Goal: Check status

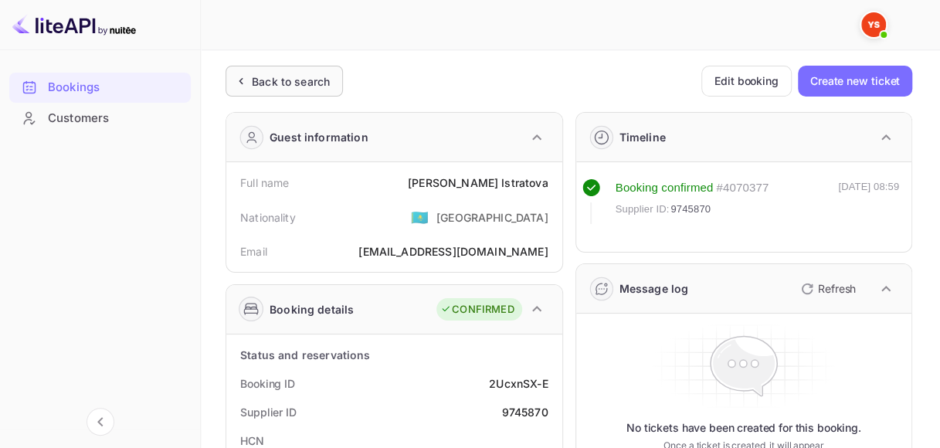
click at [306, 73] on div "Back to search" at bounding box center [291, 81] width 78 height 16
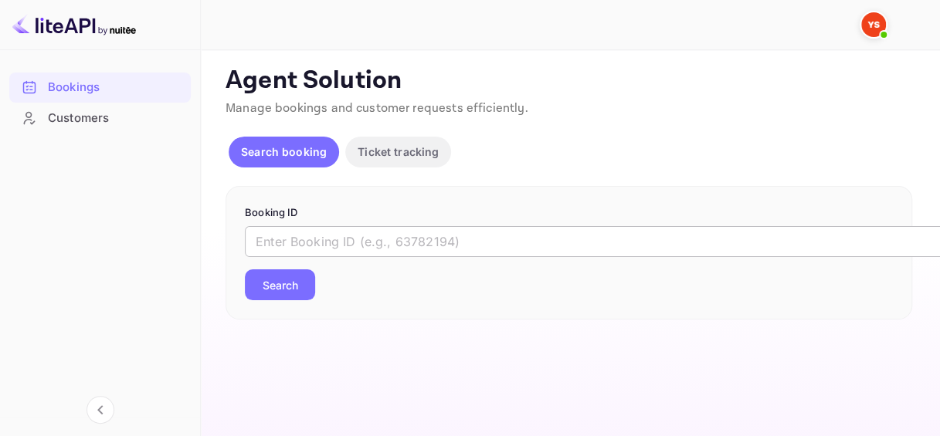
click at [372, 242] on input "text" at bounding box center [631, 241] width 772 height 31
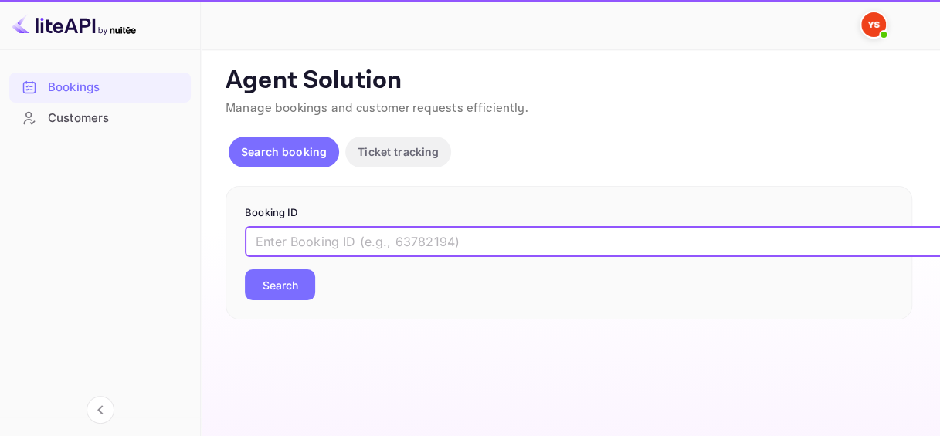
paste input "8624042"
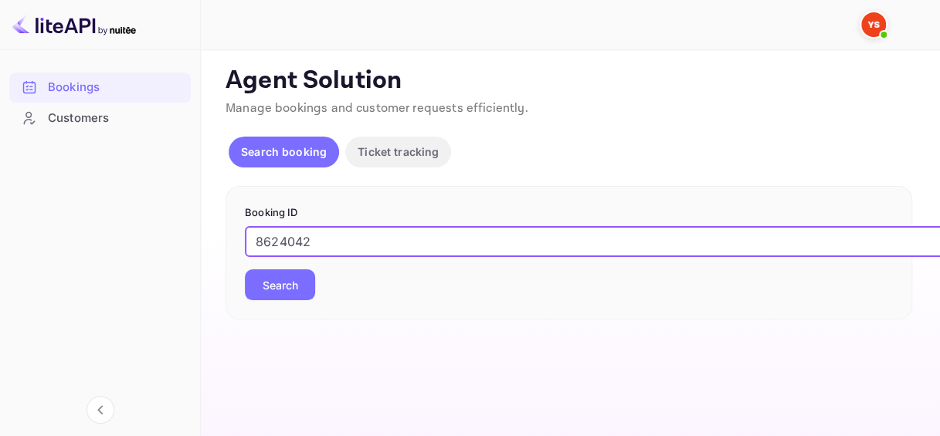
type input "8624042"
click at [289, 272] on button "Search" at bounding box center [280, 284] width 70 height 31
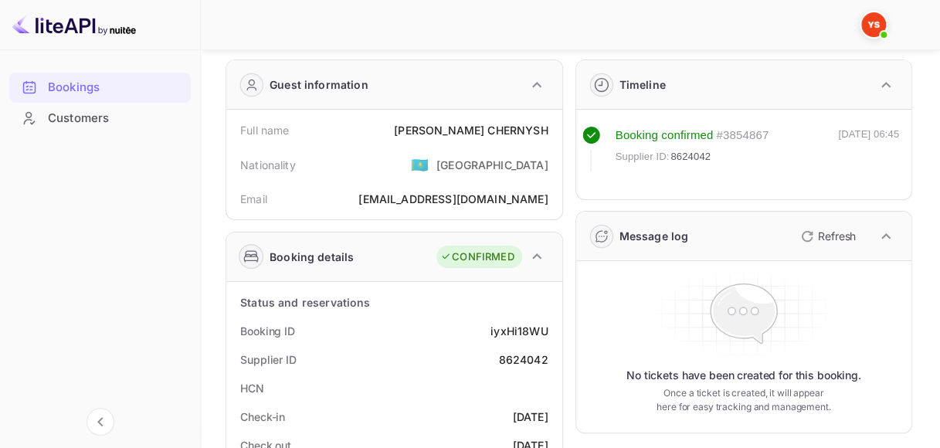
scroll to position [77, 0]
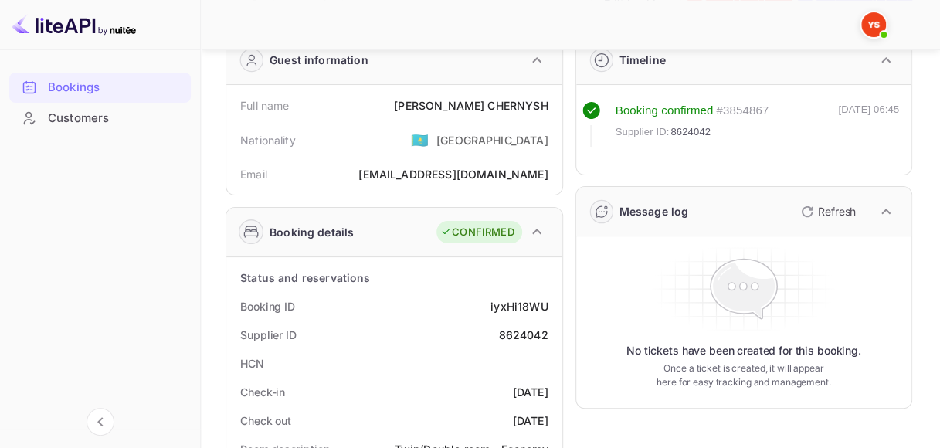
click at [517, 304] on div "iyxHi18WU" at bounding box center [518, 306] width 57 height 16
copy div "iyxHi18WU"
click at [511, 329] on div "8624042" at bounding box center [522, 335] width 49 height 16
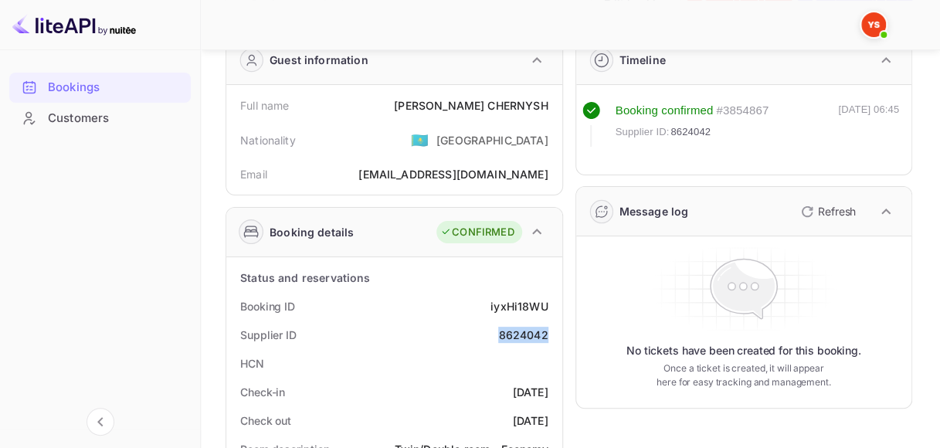
copy div "8624042"
drag, startPoint x: 486, startPoint y: 103, endPoint x: 545, endPoint y: 102, distance: 59.5
click at [545, 102] on div "Full name [PERSON_NAME]" at bounding box center [394, 105] width 324 height 29
copy div "[PERSON_NAME]"
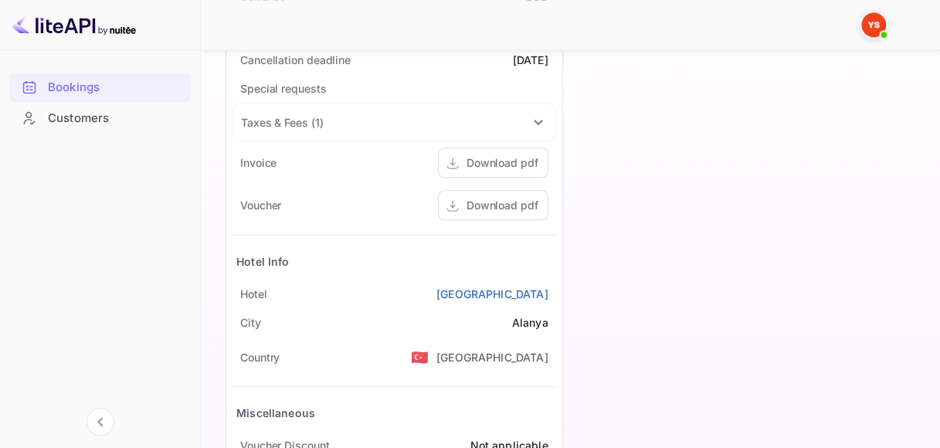
scroll to position [772, 0]
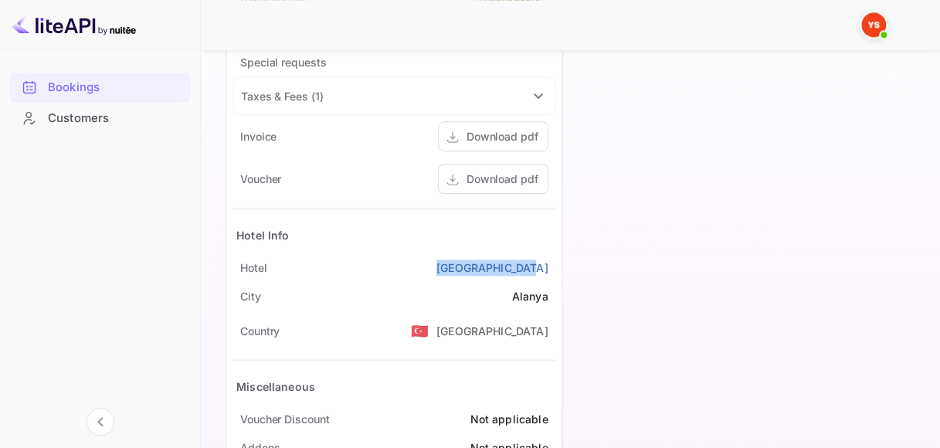
drag, startPoint x: 481, startPoint y: 262, endPoint x: 561, endPoint y: 262, distance: 79.5
click at [558, 262] on div "Status and reservations Booking ID iyxHi18WU Supplier ID 8624042 HCN Check-in […" at bounding box center [394, 29] width 336 height 934
copy link "[GEOGRAPHIC_DATA]"
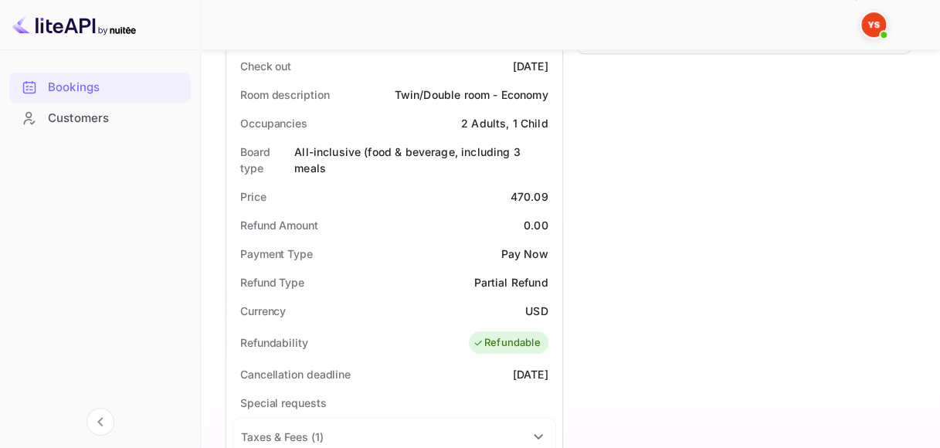
scroll to position [309, 0]
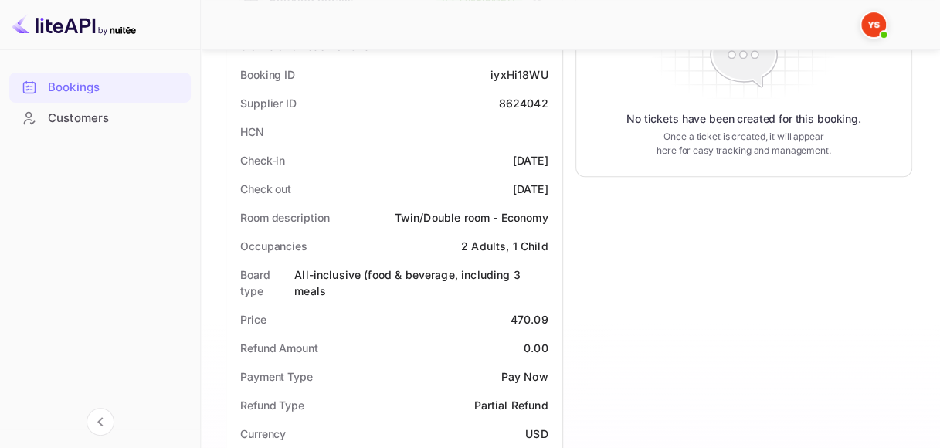
drag, startPoint x: 486, startPoint y: 151, endPoint x: 561, endPoint y: 152, distance: 74.1
copy div "[DATE]"
drag, startPoint x: 486, startPoint y: 183, endPoint x: 555, endPoint y: 184, distance: 69.5
click at [555, 184] on div "Check out [DATE]" at bounding box center [394, 188] width 324 height 29
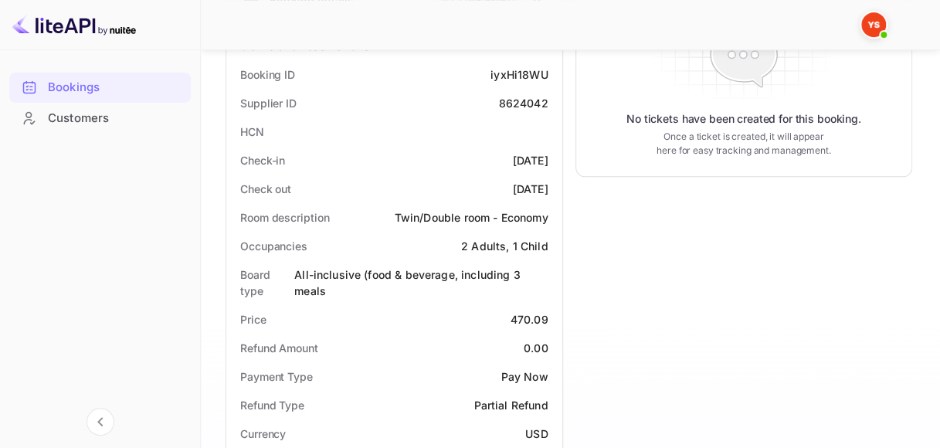
copy div "[DATE]"
